Goal: Find specific page/section

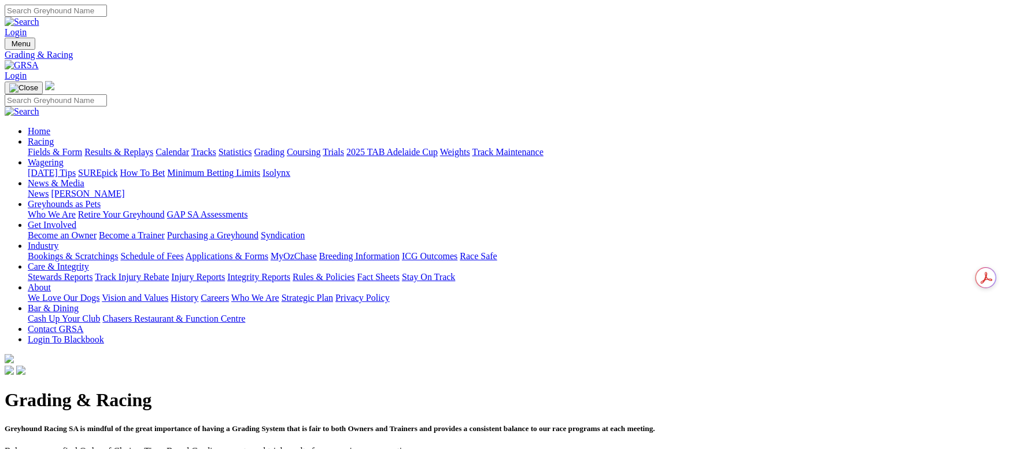
click at [82, 147] on link "Fields & Form" at bounding box center [55, 152] width 54 height 10
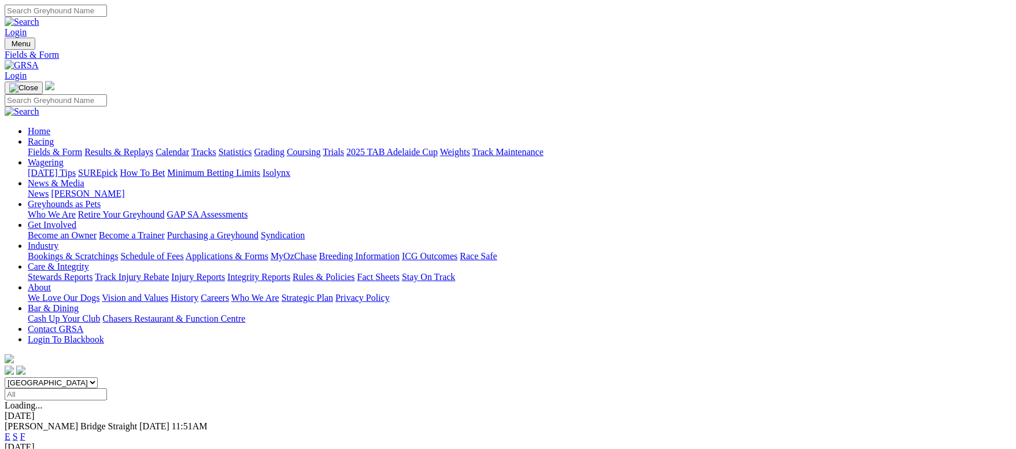
click at [25, 432] on link "F" at bounding box center [22, 437] width 5 height 10
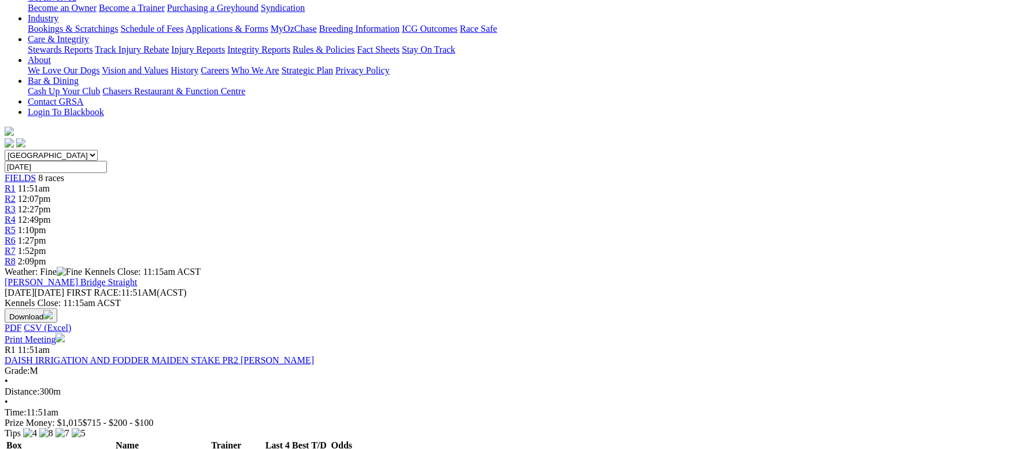
scroll to position [174, 0]
